Goal: Task Accomplishment & Management: Manage account settings

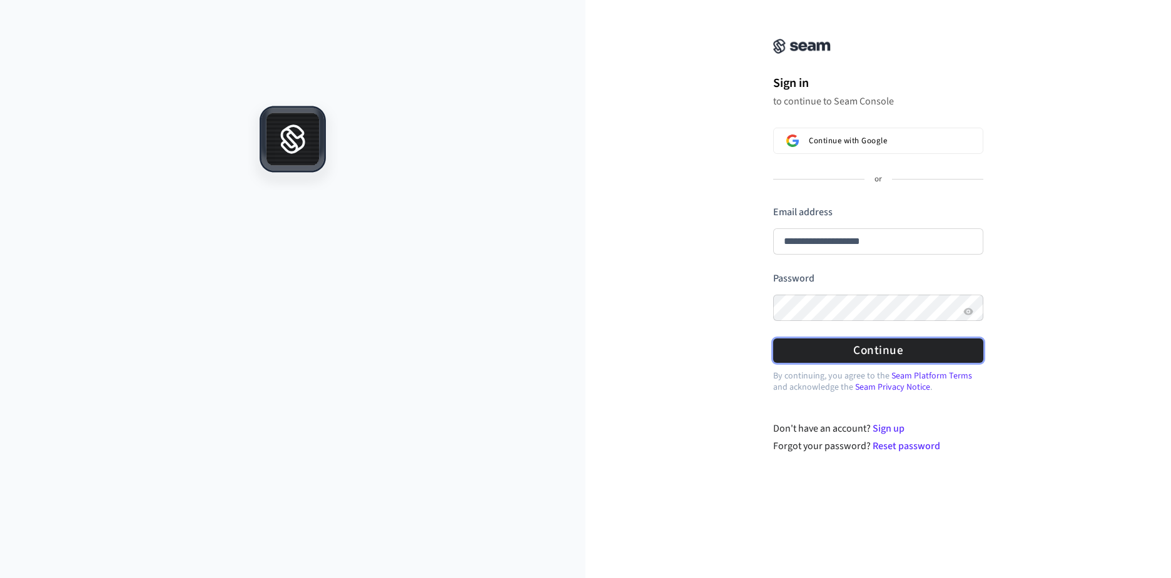
click at [840, 282] on form "**********" at bounding box center [878, 284] width 210 height 158
click at [840, 349] on button "Continue" at bounding box center [878, 350] width 210 height 24
type input "**********"
